Goal: Task Accomplishment & Management: Manage account settings

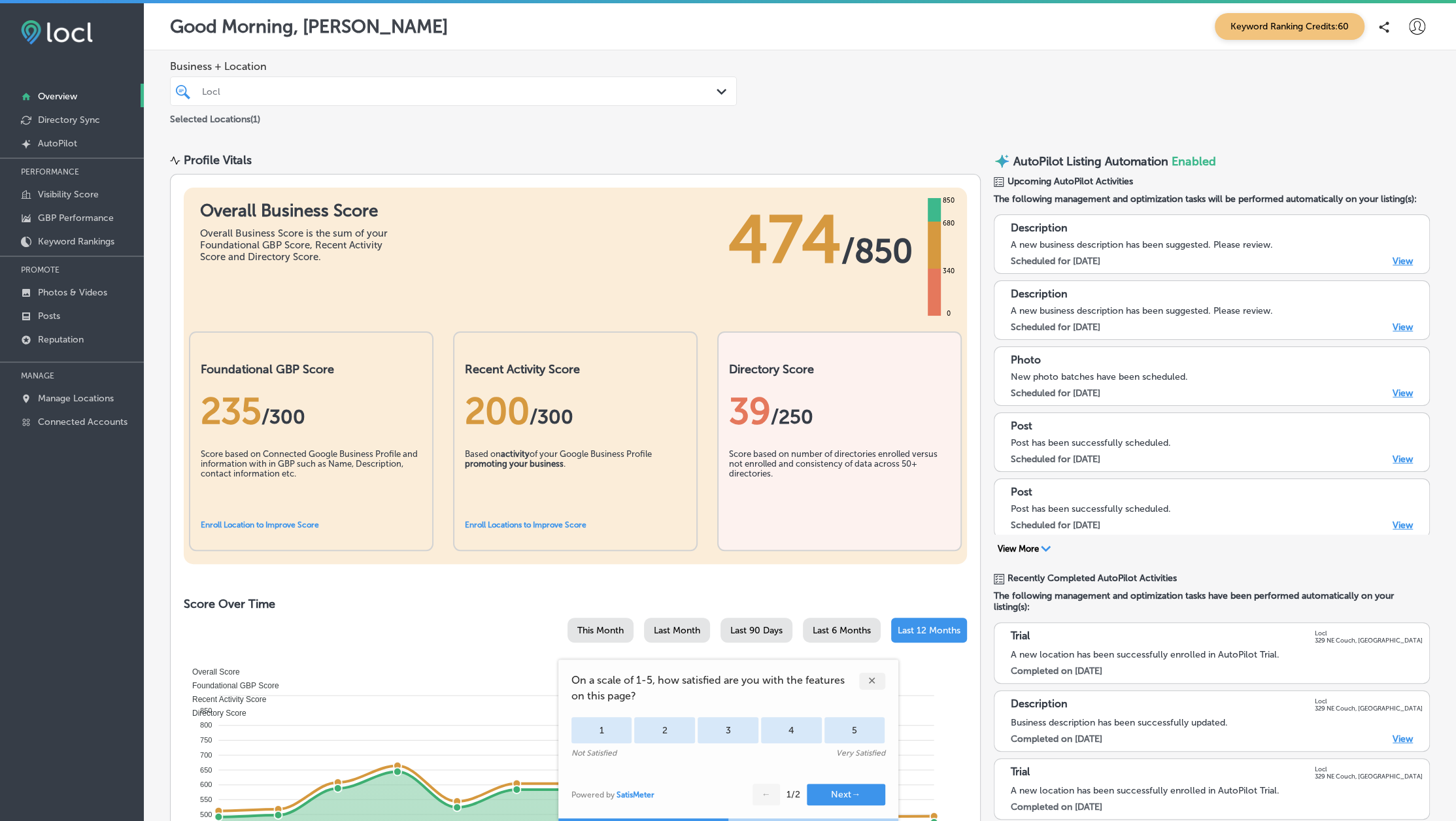
click at [870, 680] on div "✕" at bounding box center [872, 681] width 26 height 17
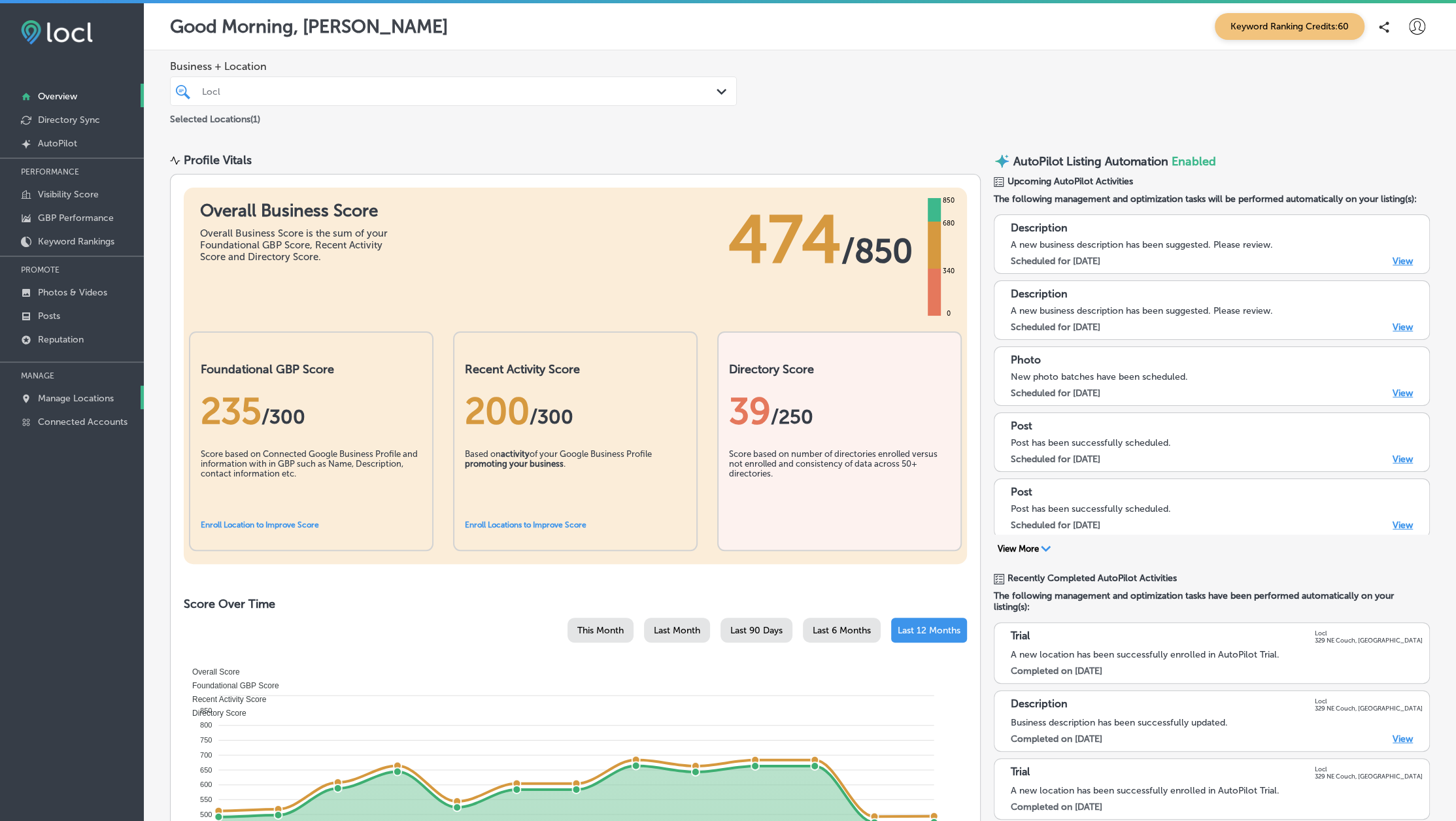
click at [65, 398] on p "Manage Locations" at bounding box center [76, 398] width 76 height 11
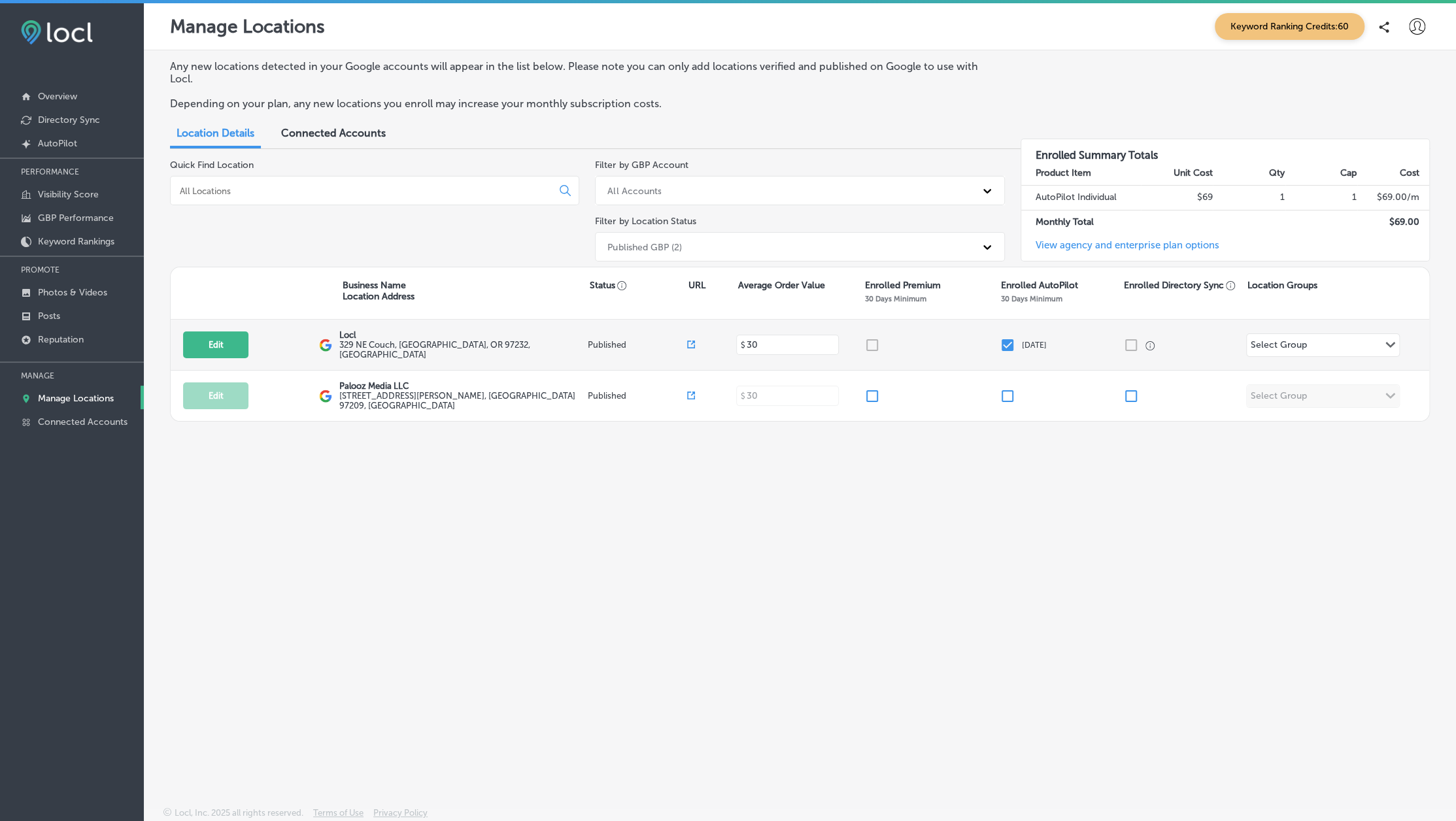
click at [1008, 344] on input "checkbox" at bounding box center [1007, 345] width 16 height 16
checkbox input "true"
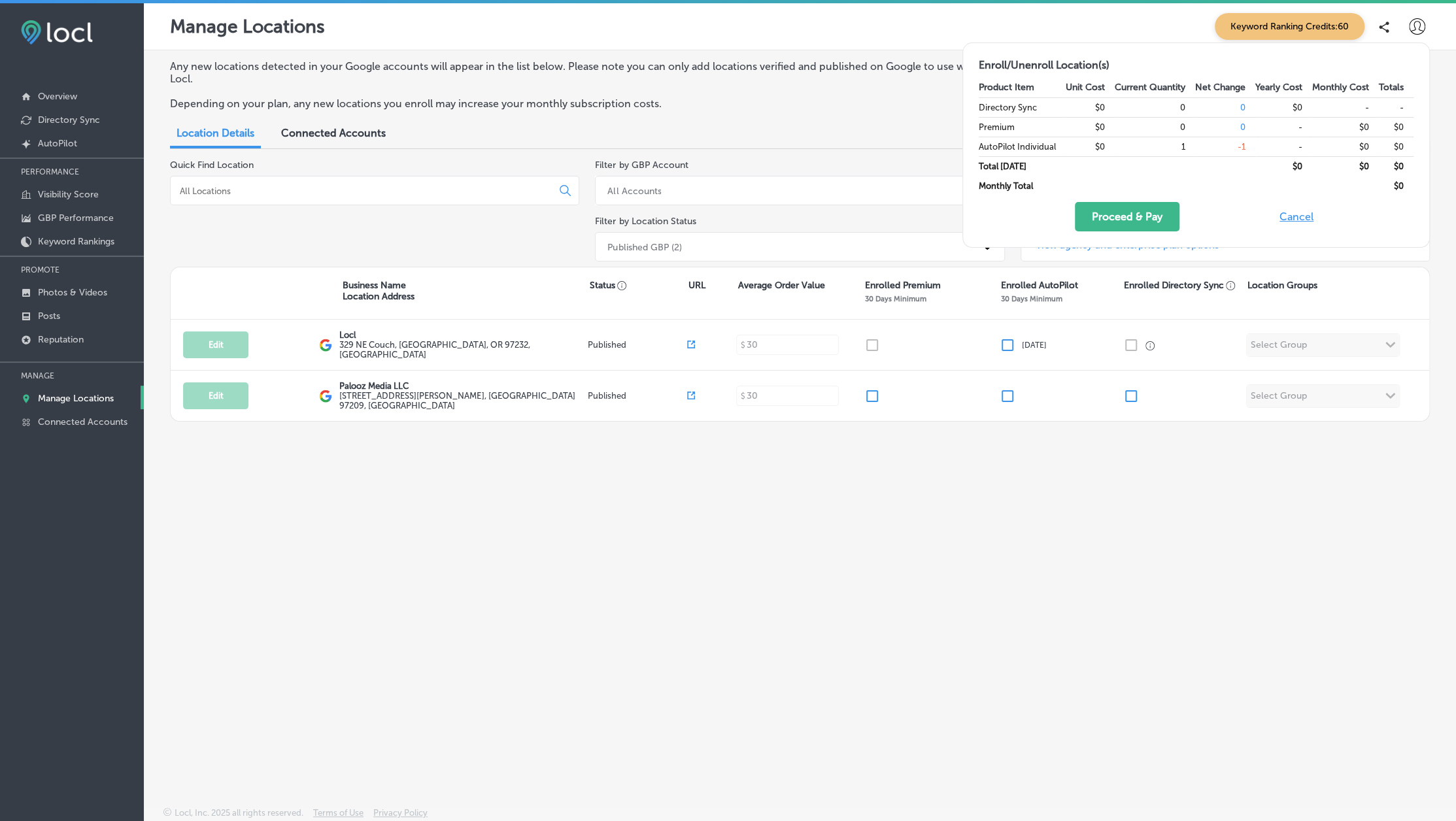
click at [981, 520] on div "Any new locations detected in your Google accounts will appear in the list belo…" at bounding box center [800, 398] width 1312 height 695
click at [1285, 211] on button "Cancel" at bounding box center [1296, 216] width 42 height 30
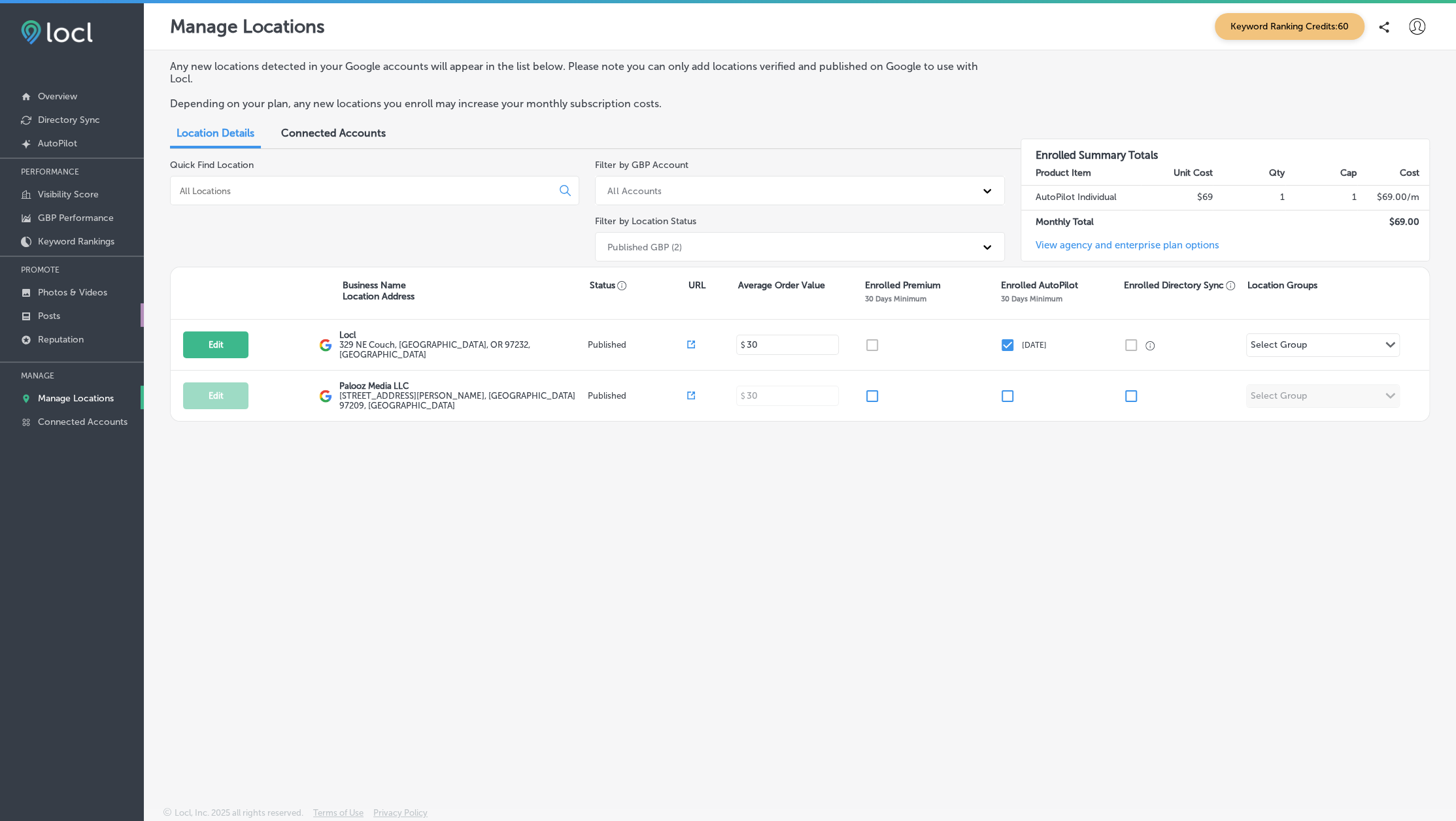
click at [80, 308] on link "Posts" at bounding box center [72, 315] width 144 height 24
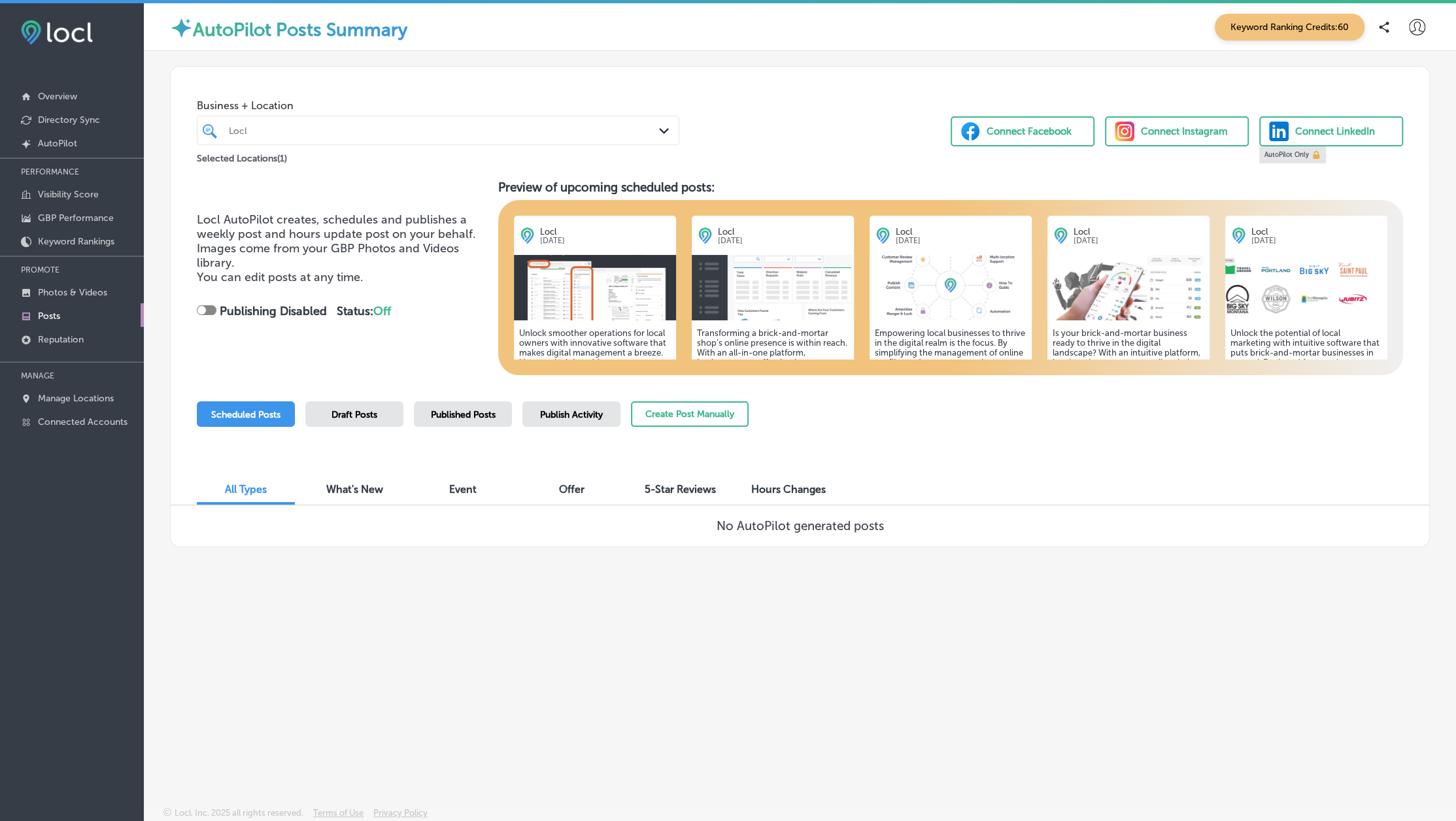
click at [204, 311] on div at bounding box center [201, 310] width 8 height 8
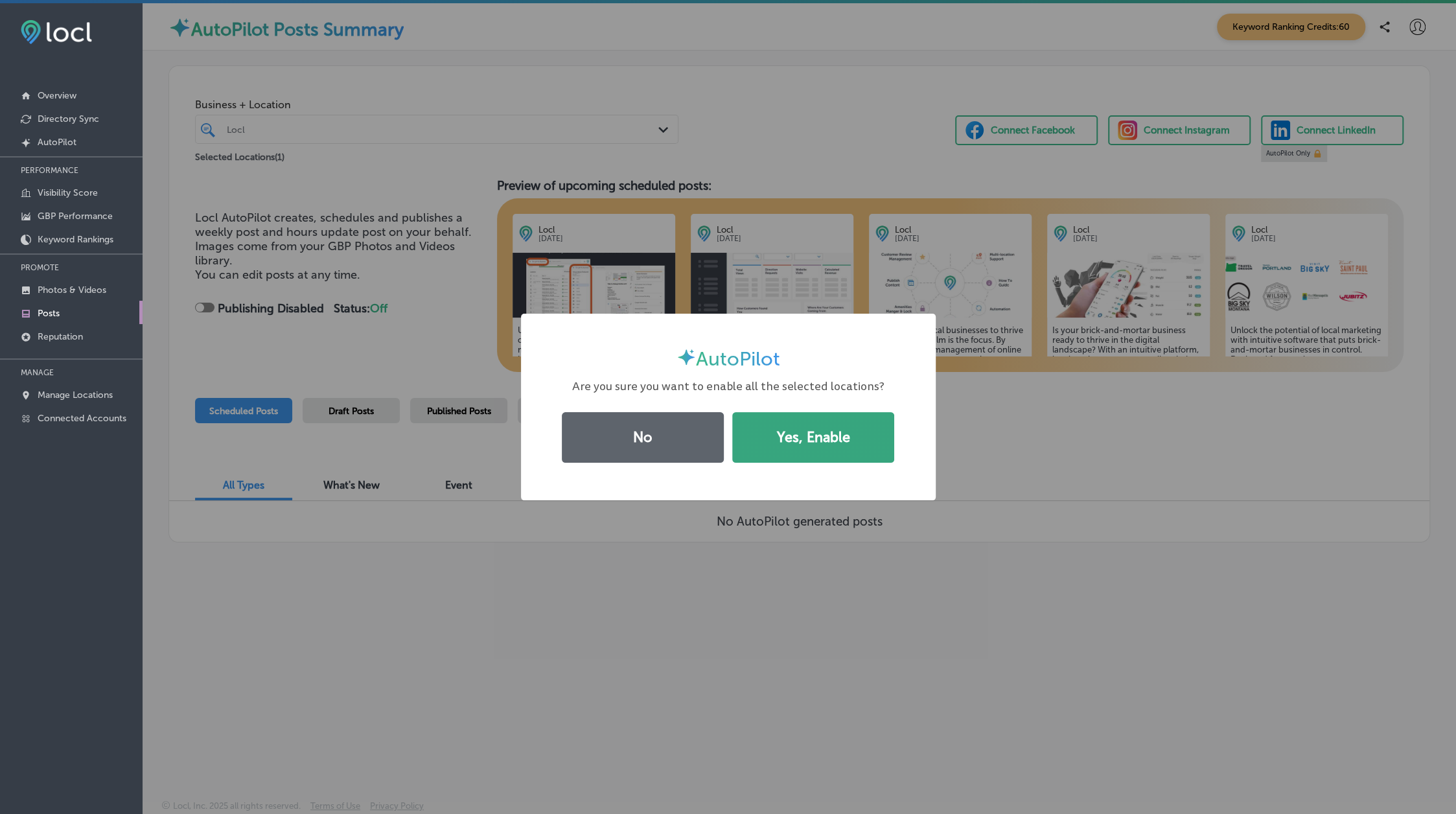
click at [840, 442] on button "Yes, Enable" at bounding box center [813, 437] width 162 height 51
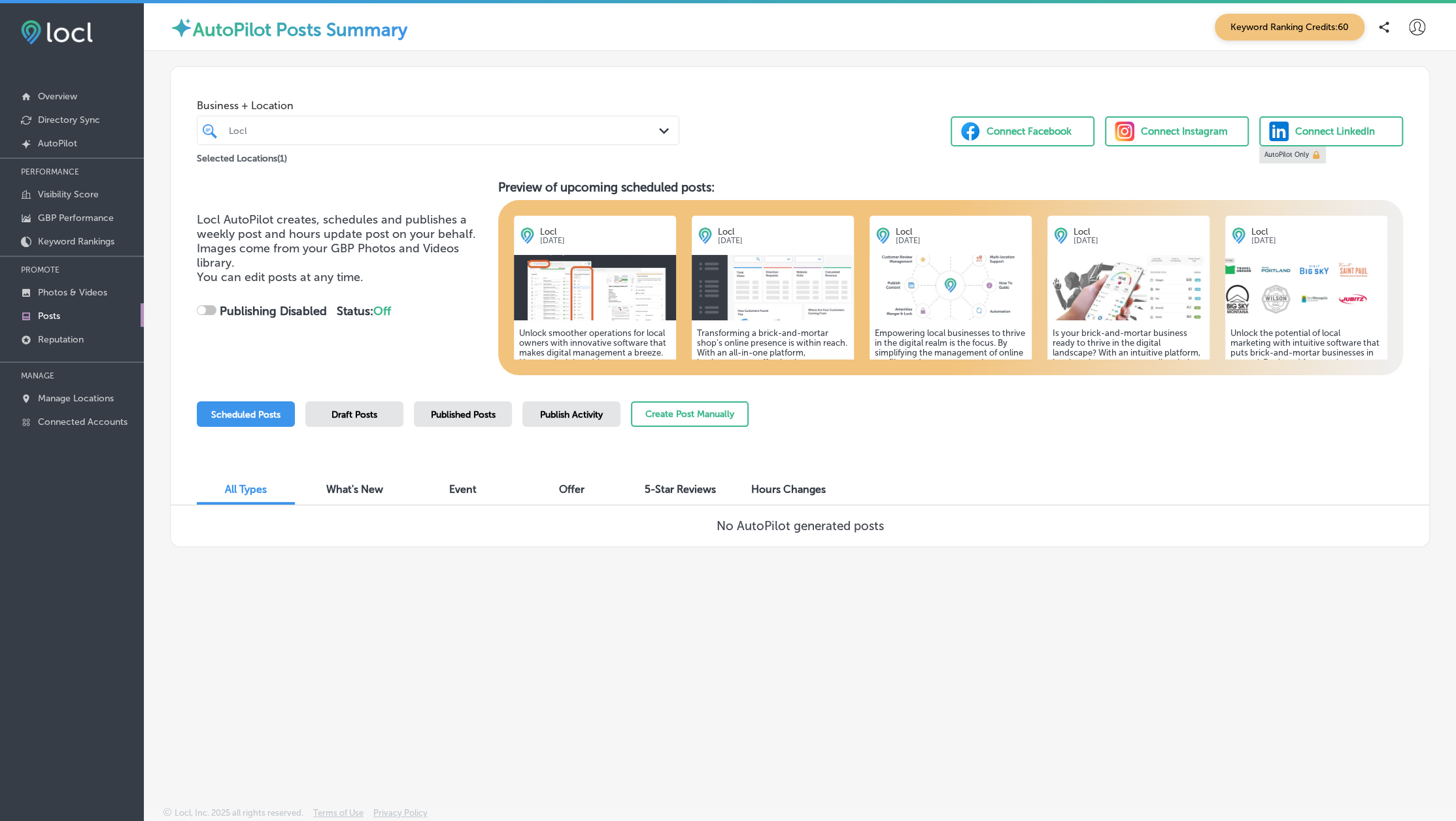
checkbox input "true"
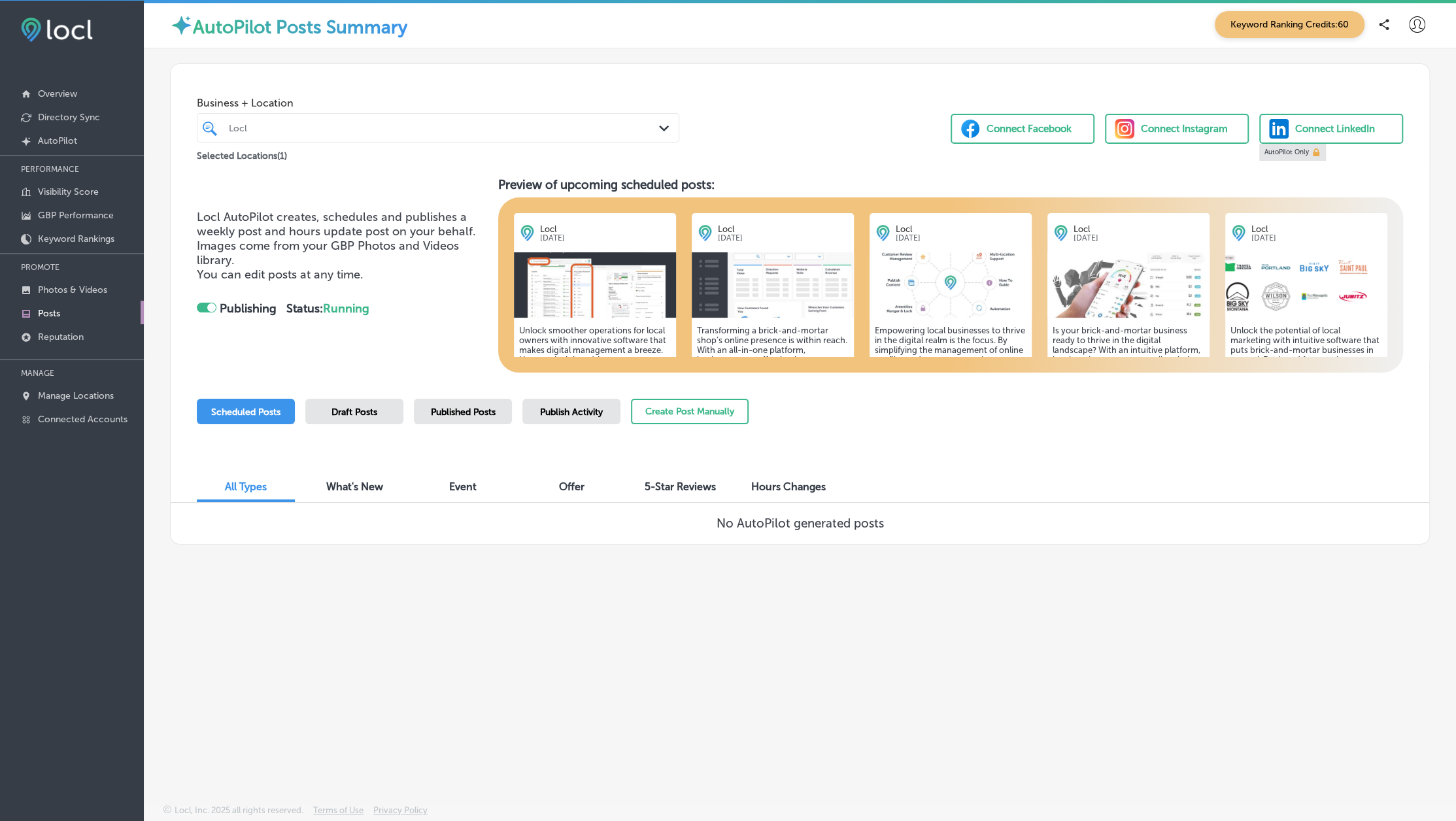
scroll to position [2, 0]
click at [488, 417] on div "Published Posts" at bounding box center [462, 411] width 98 height 25
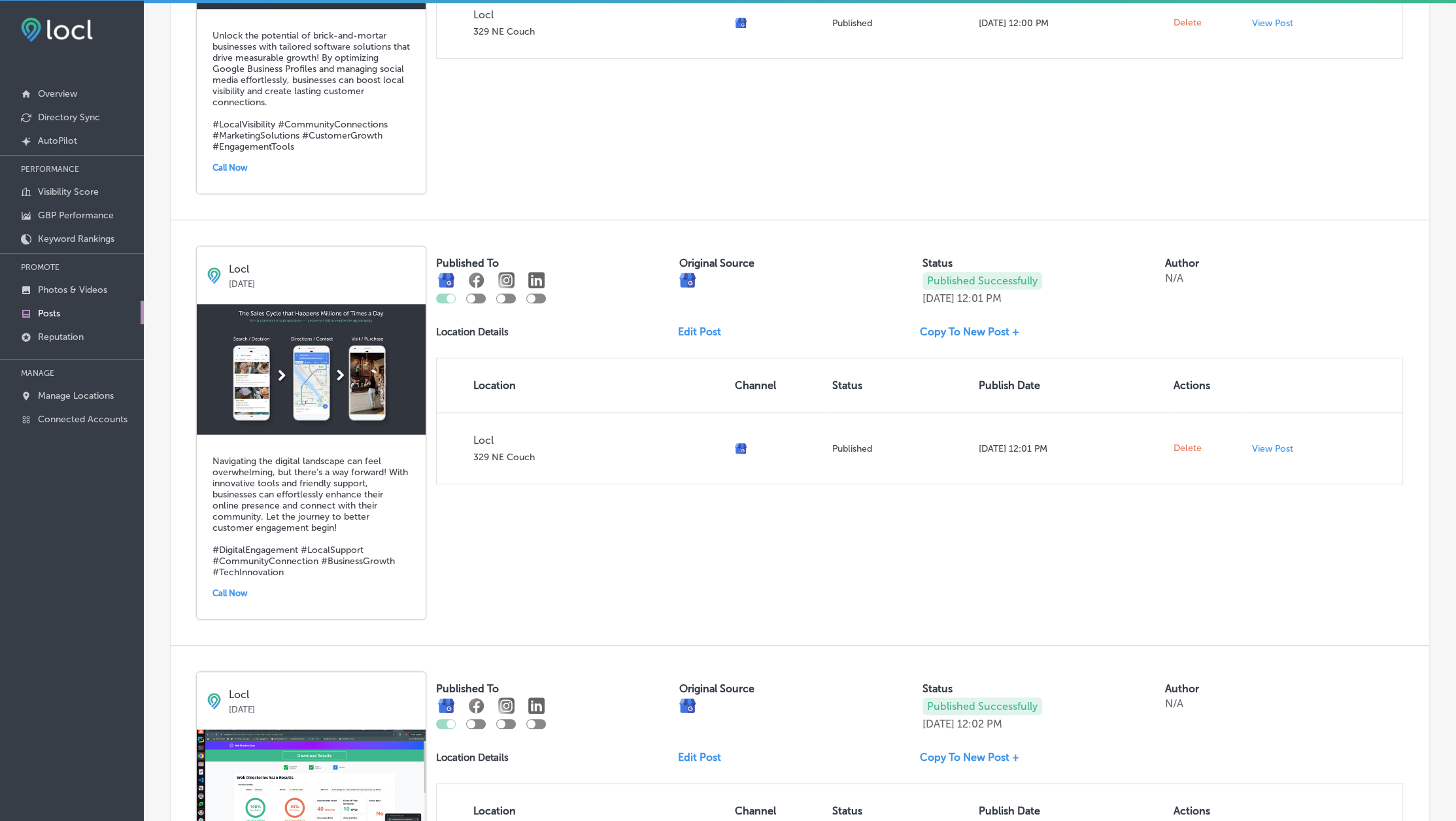
scroll to position [0, 0]
